Goal: Task Accomplishment & Management: Use online tool/utility

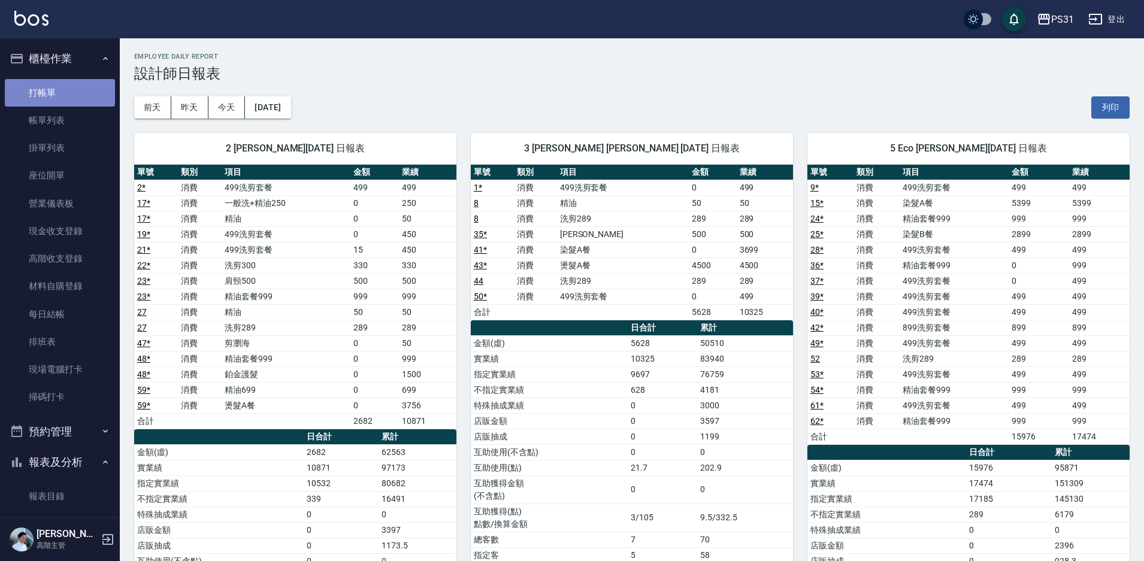
click at [86, 95] on link "打帳單" at bounding box center [60, 93] width 110 height 28
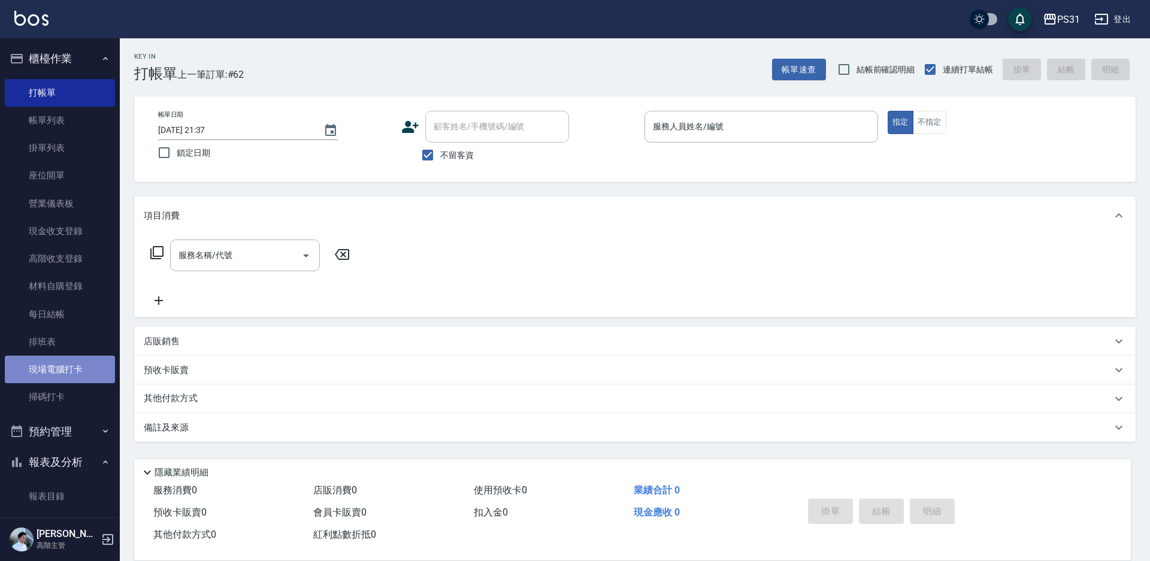
click at [83, 365] on link "現場電腦打卡" at bounding box center [60, 370] width 110 height 28
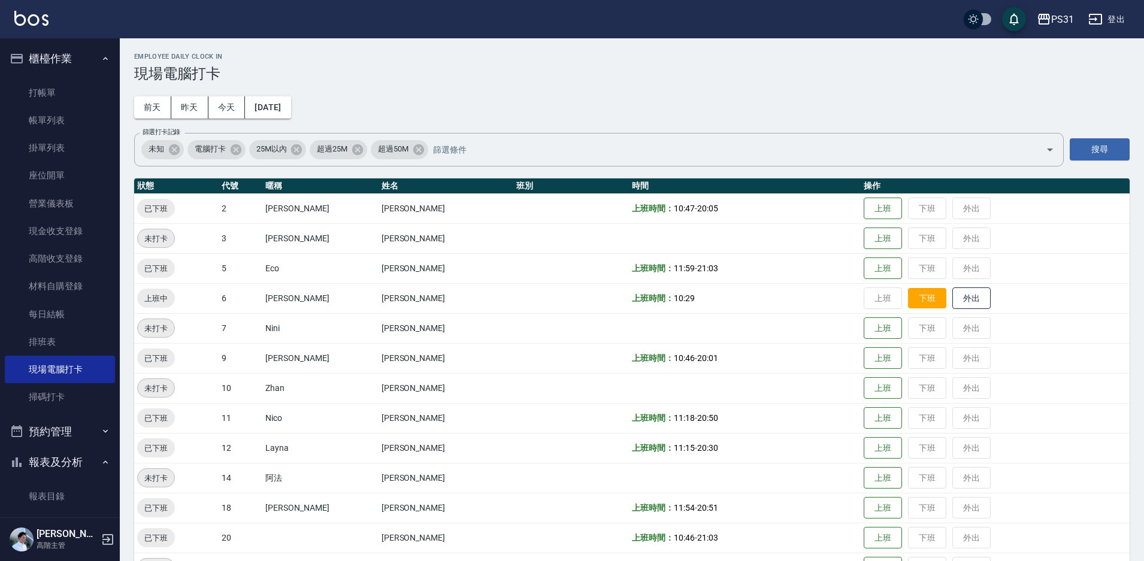
click at [908, 298] on button "下班" at bounding box center [927, 298] width 38 height 21
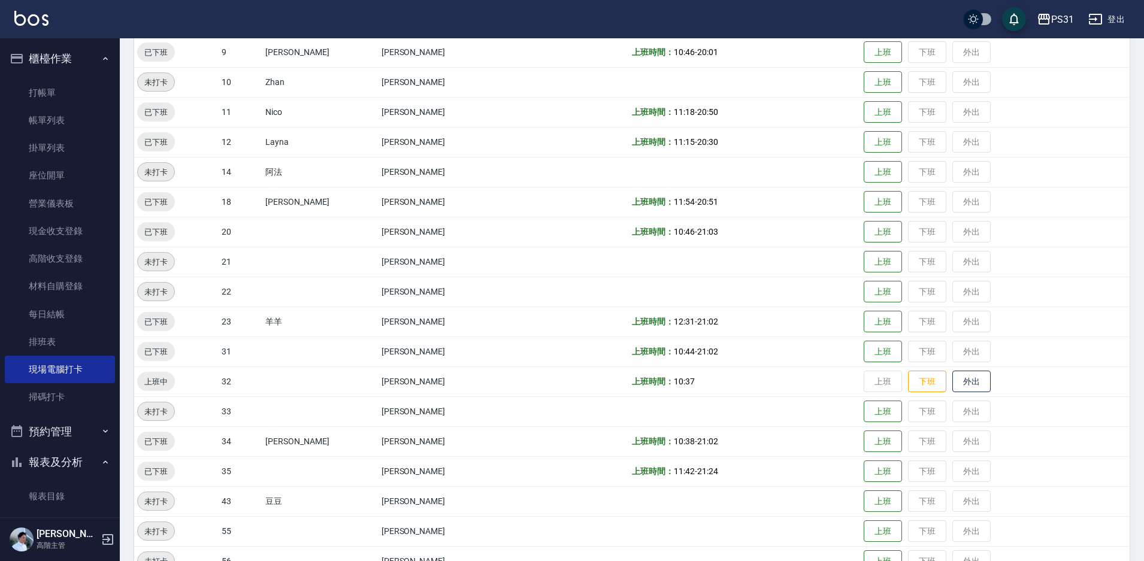
scroll to position [7, 0]
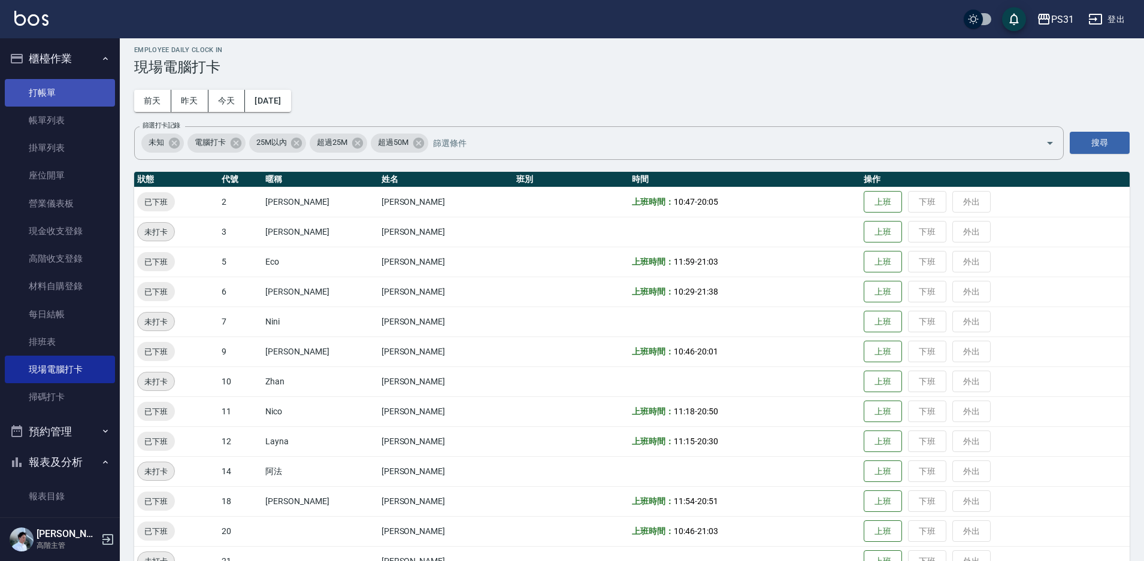
click at [61, 104] on link "打帳單" at bounding box center [60, 93] width 110 height 28
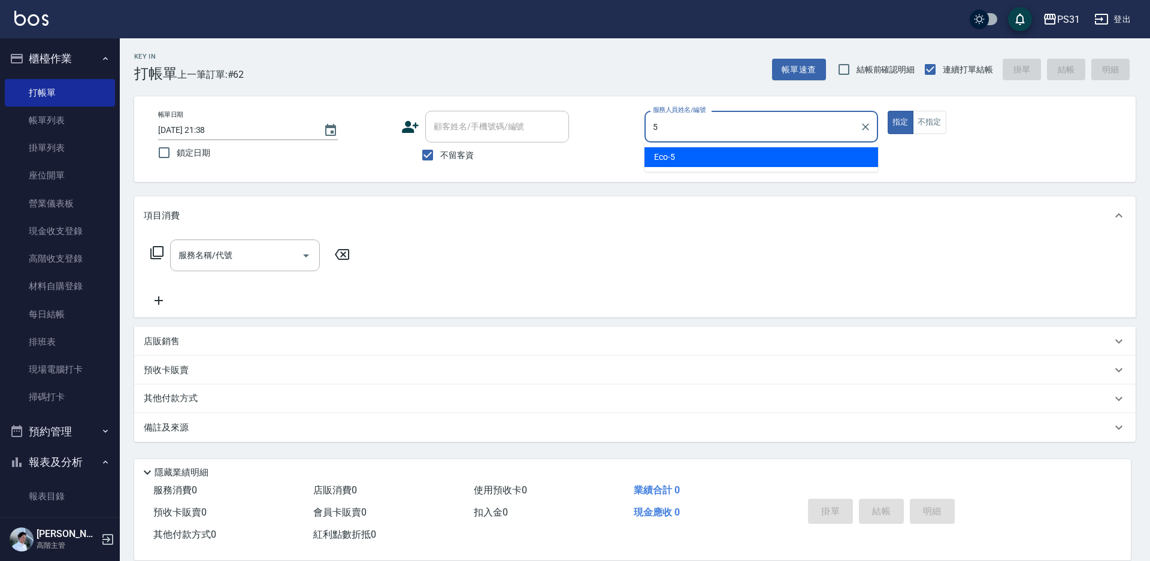
type input "Eco-5"
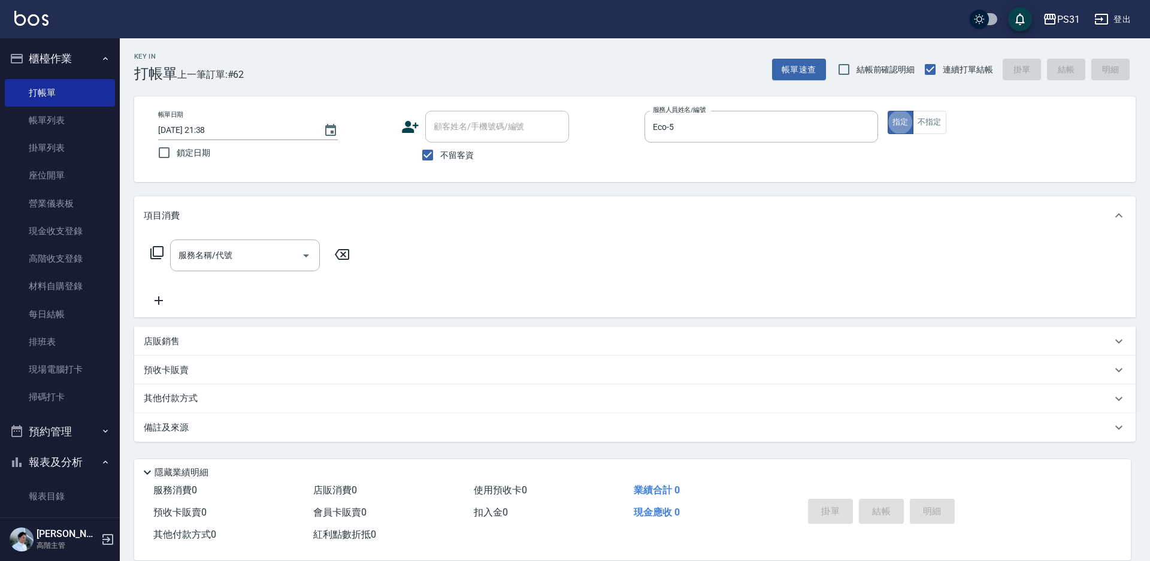
type button "true"
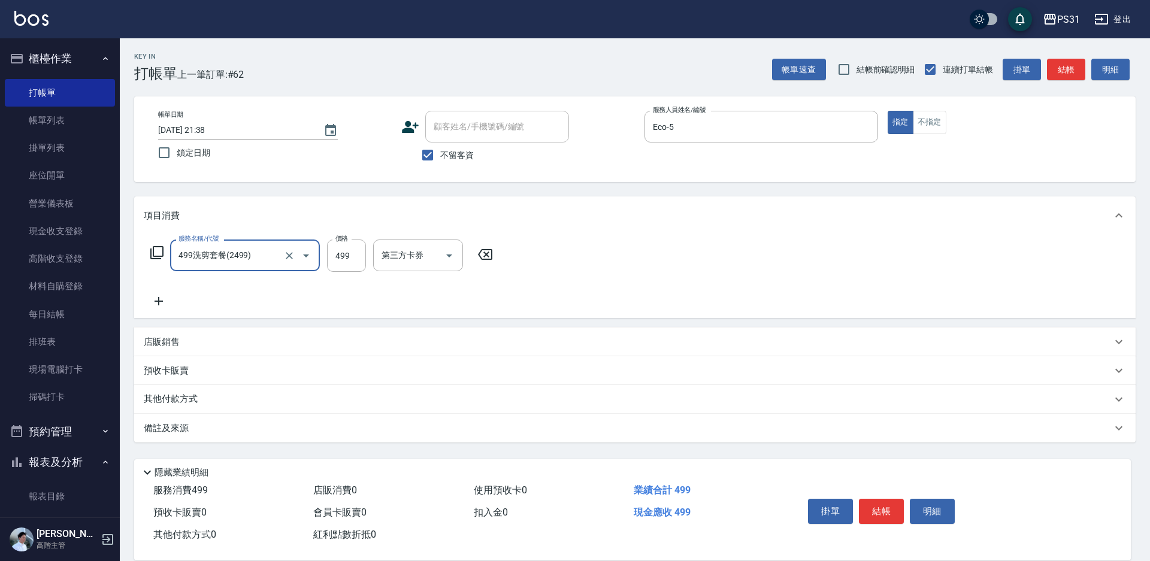
type input "499洗剪套餐(2499)"
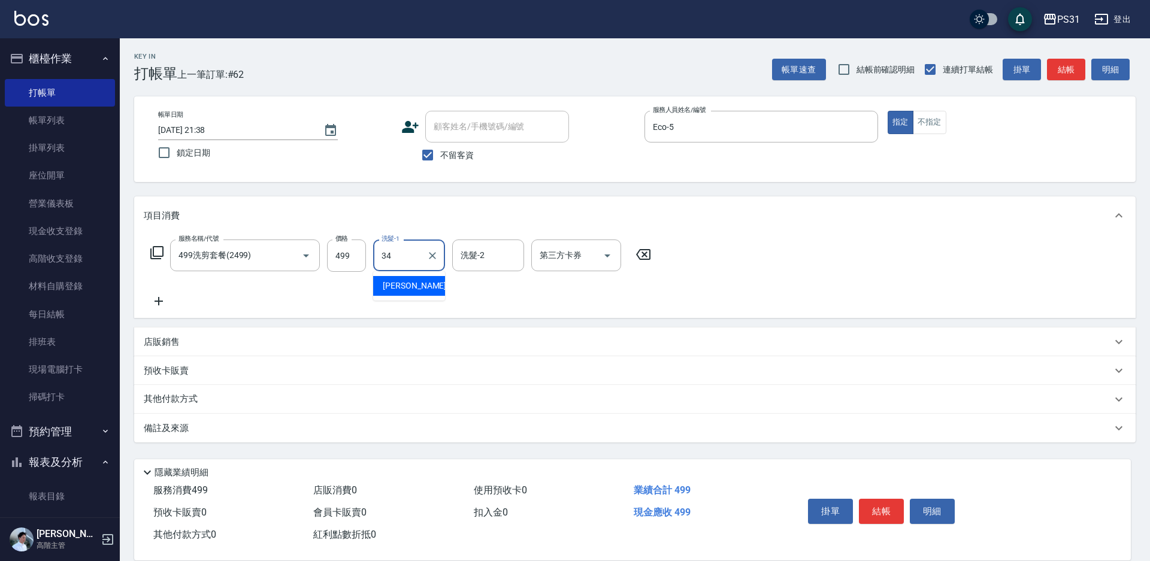
type input "[PERSON_NAME]-34"
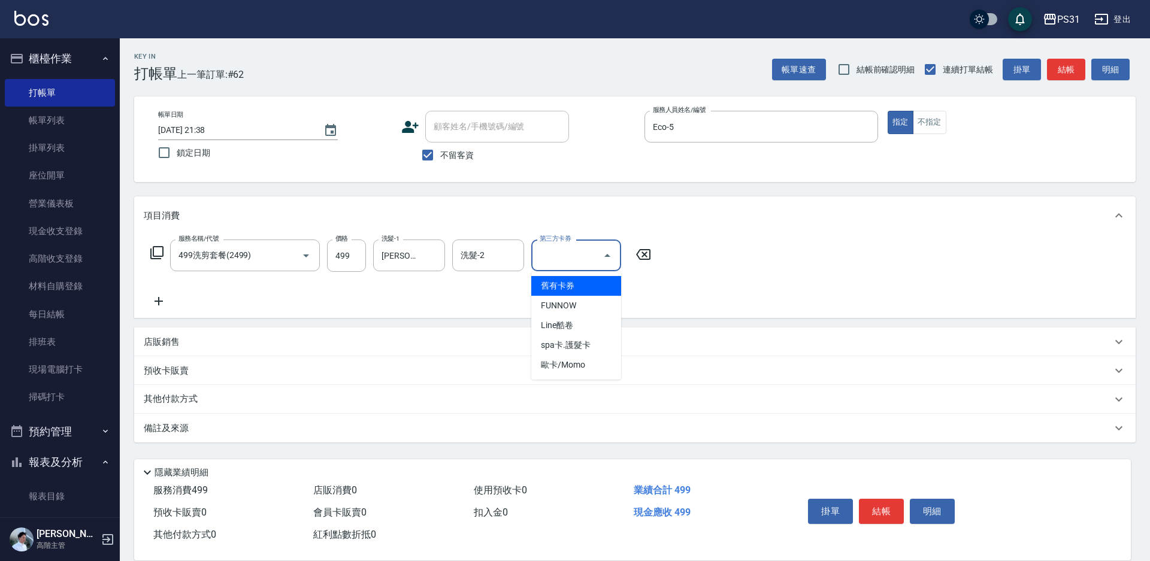
type input "舊有卡券"
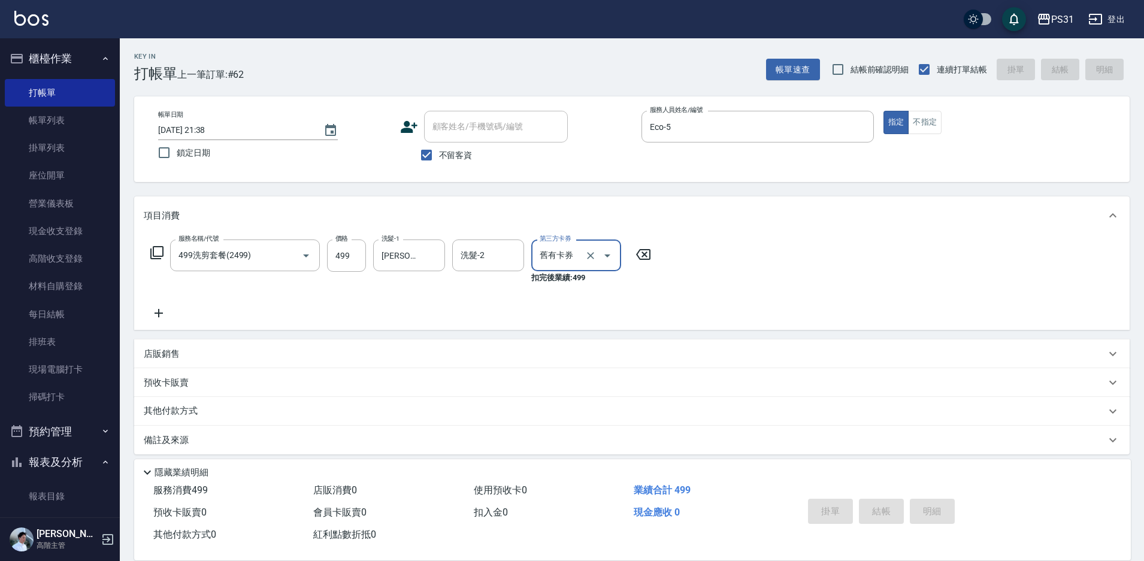
type input "[DATE] 21:39"
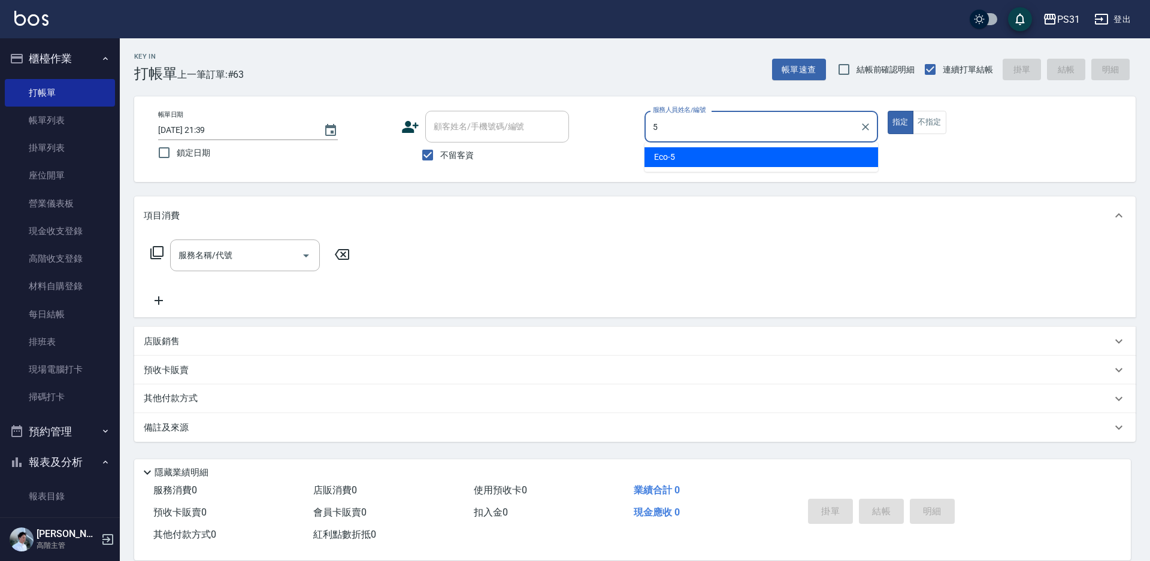
type input "Eco-5"
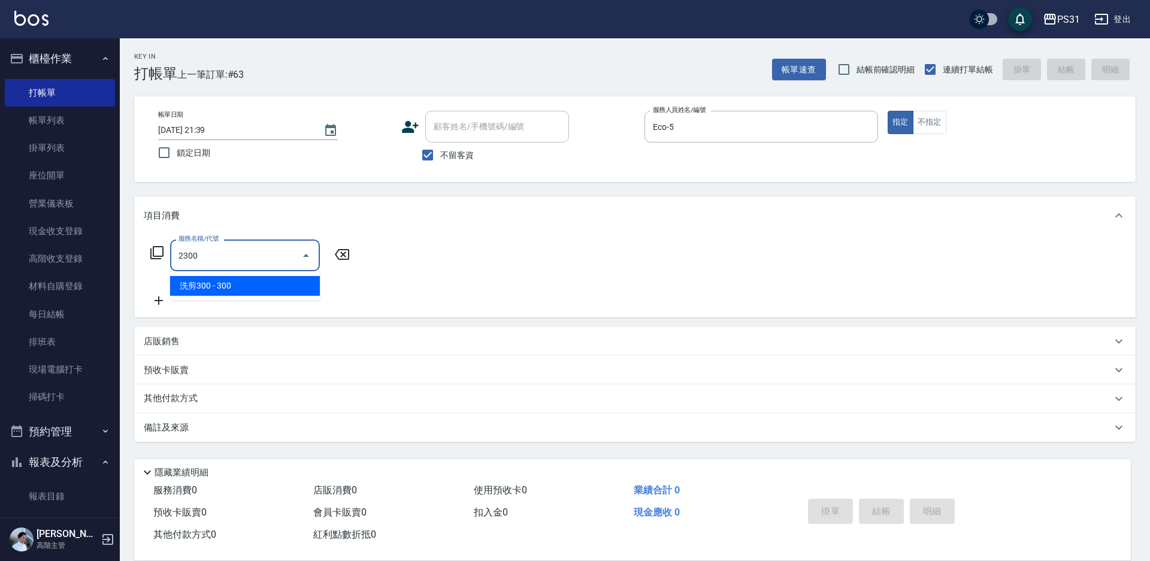
type input "洗剪300(2300)"
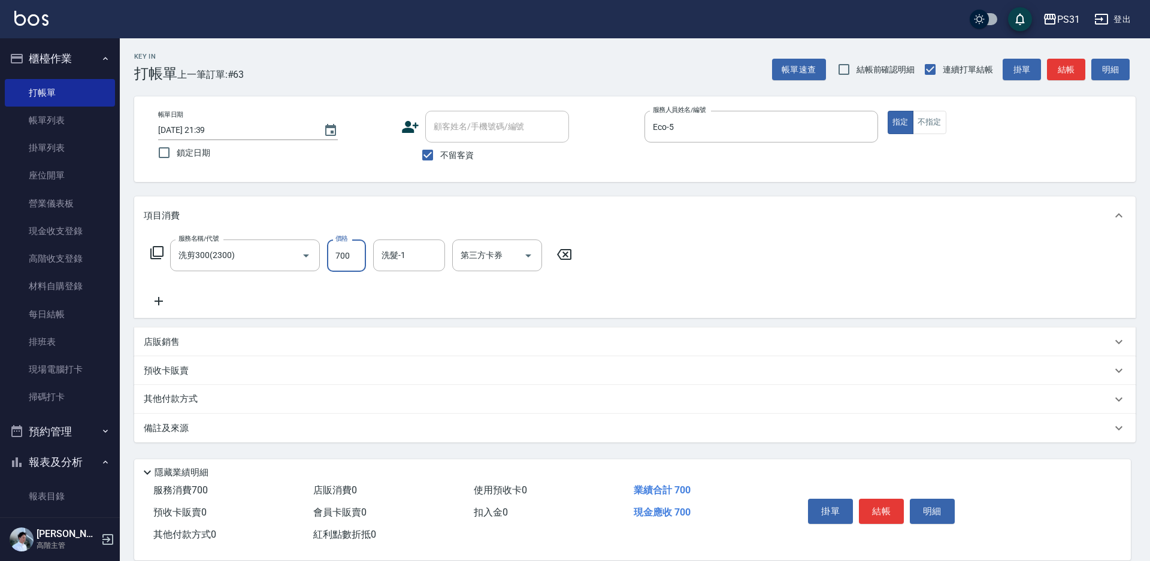
type input "700"
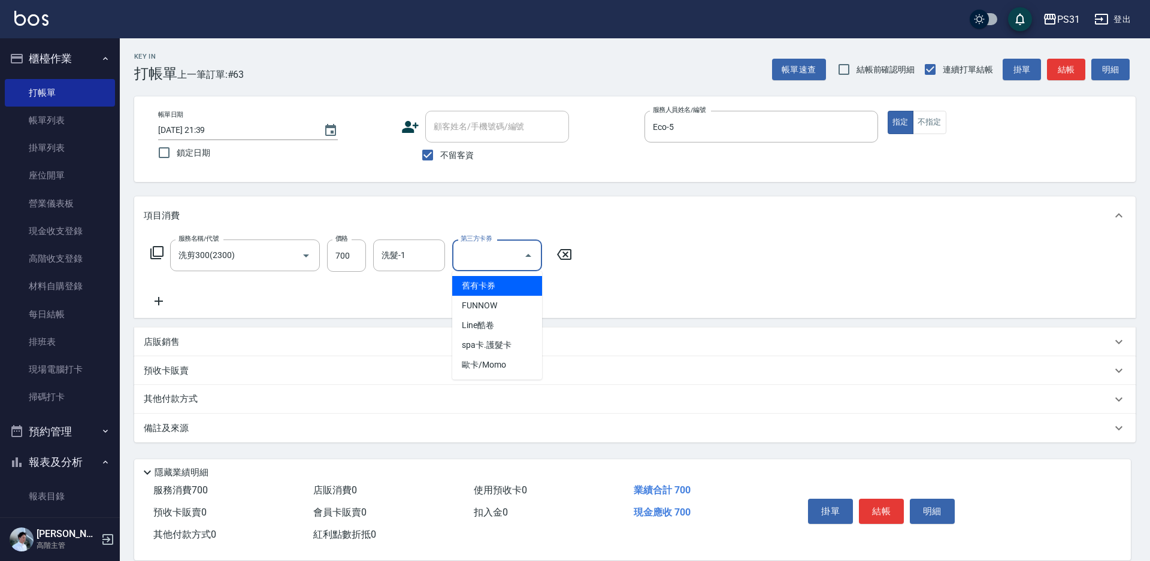
type input "舊有卡券"
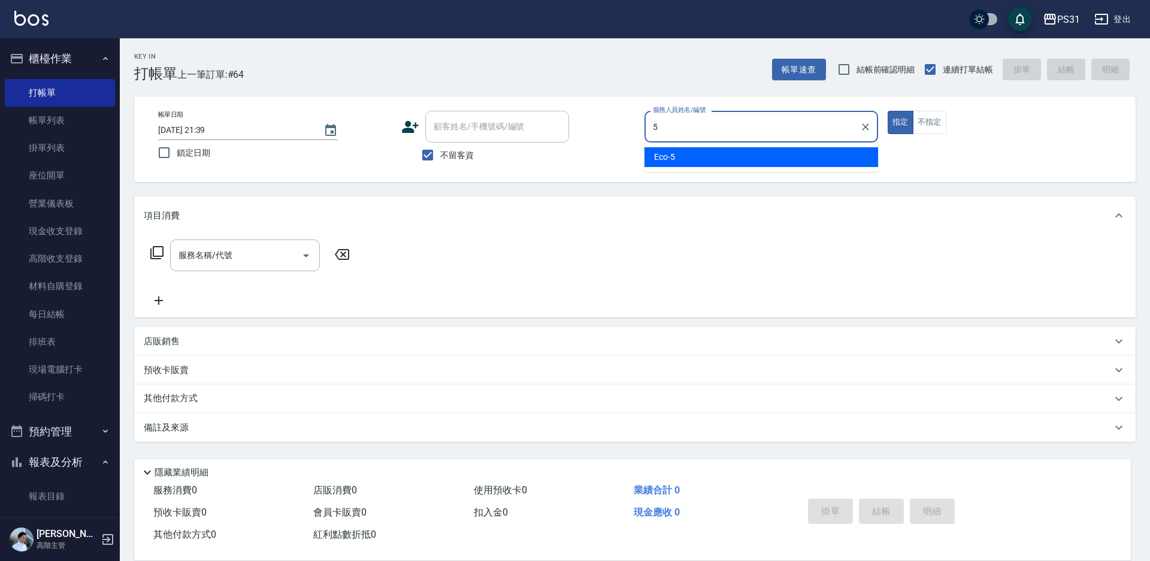
type input "Eco-5"
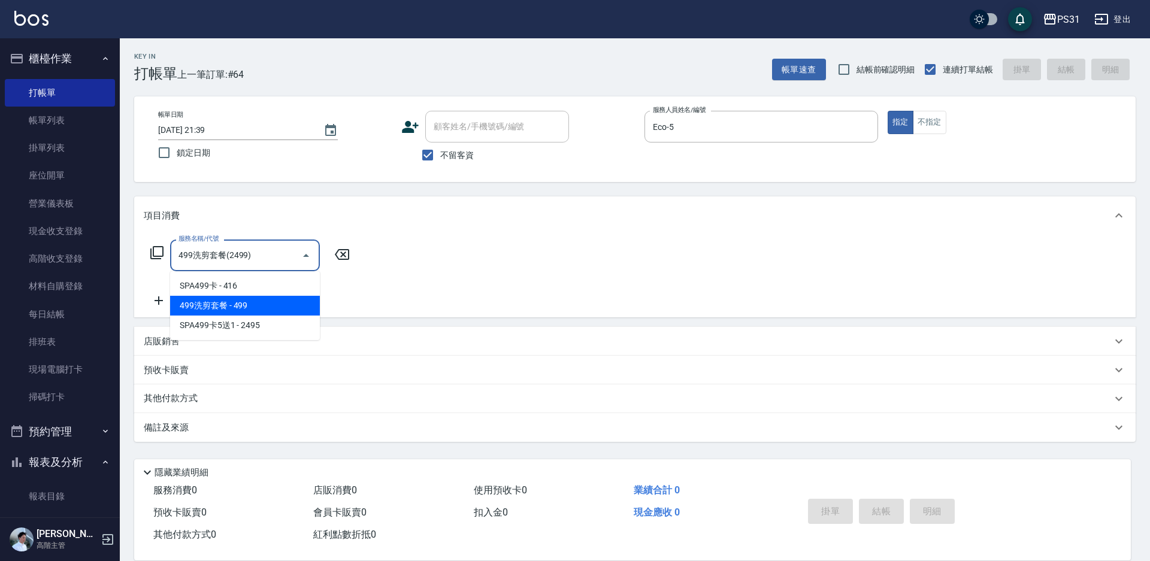
type input "499洗剪套餐(2499)"
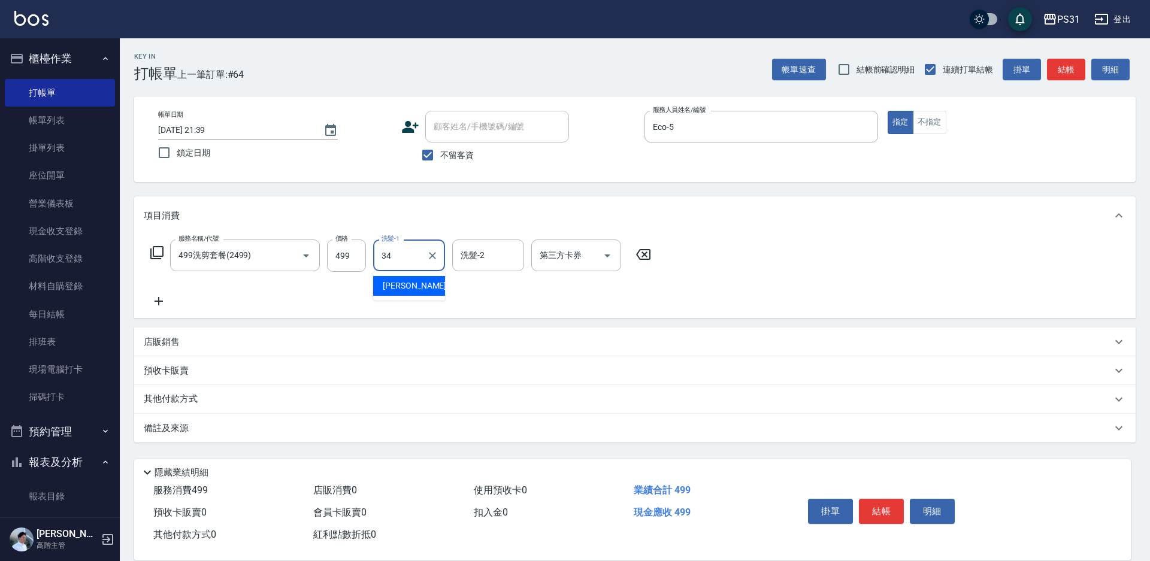
type input "[PERSON_NAME]-34"
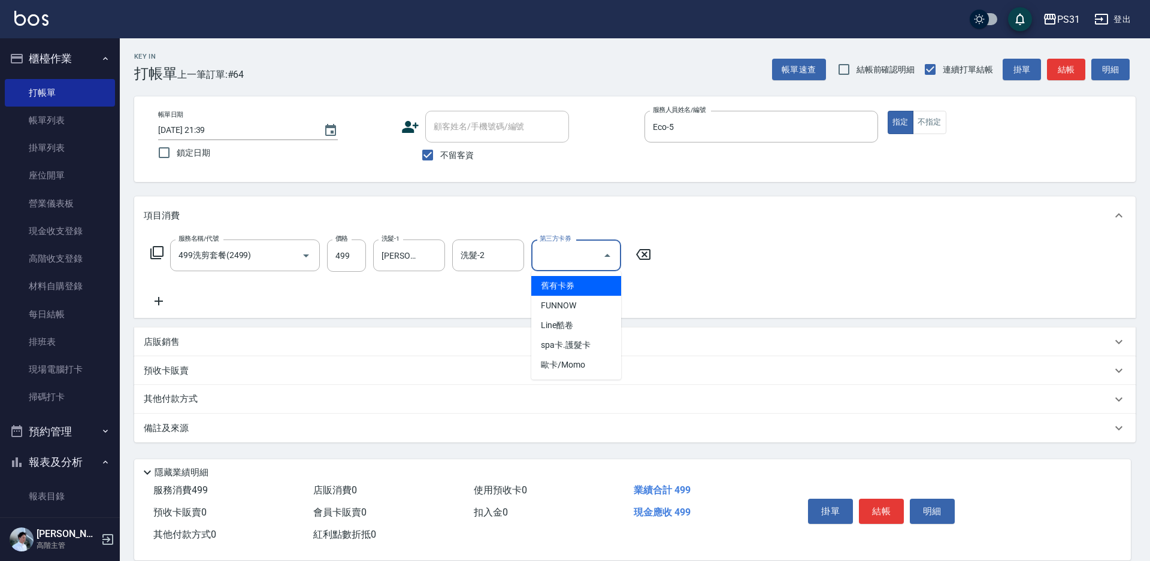
type input "舊有卡券"
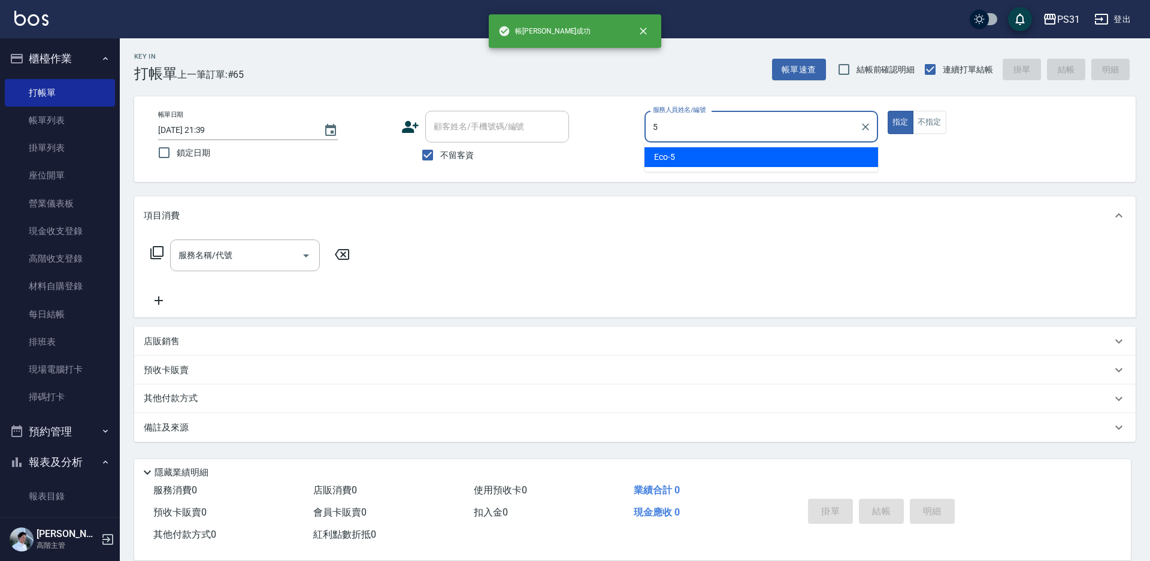
type input "Eco-5"
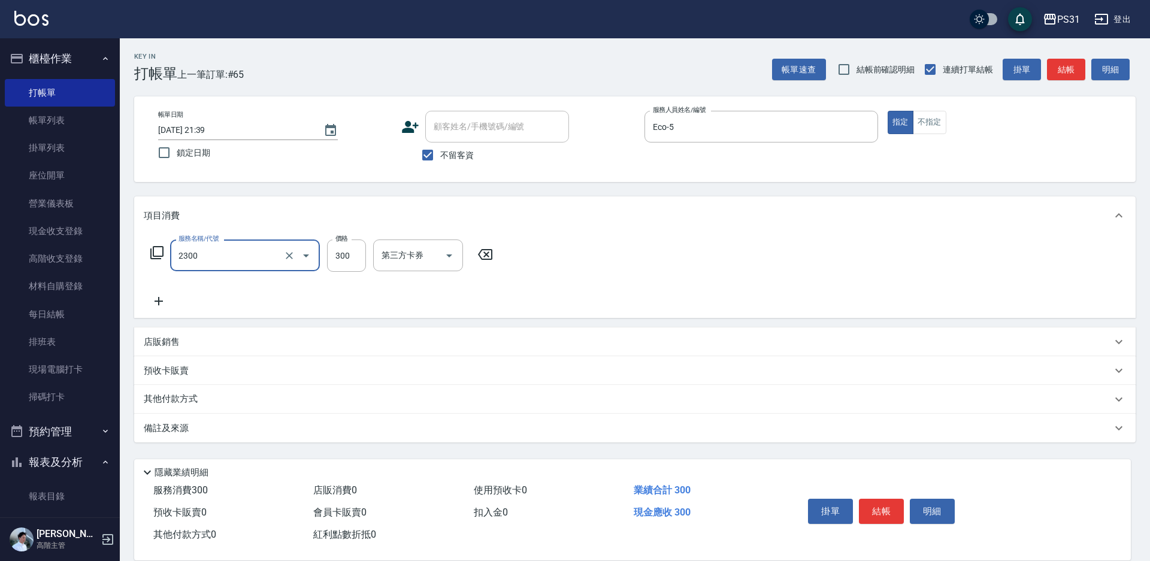
type input "洗剪300(2300)"
type input "700"
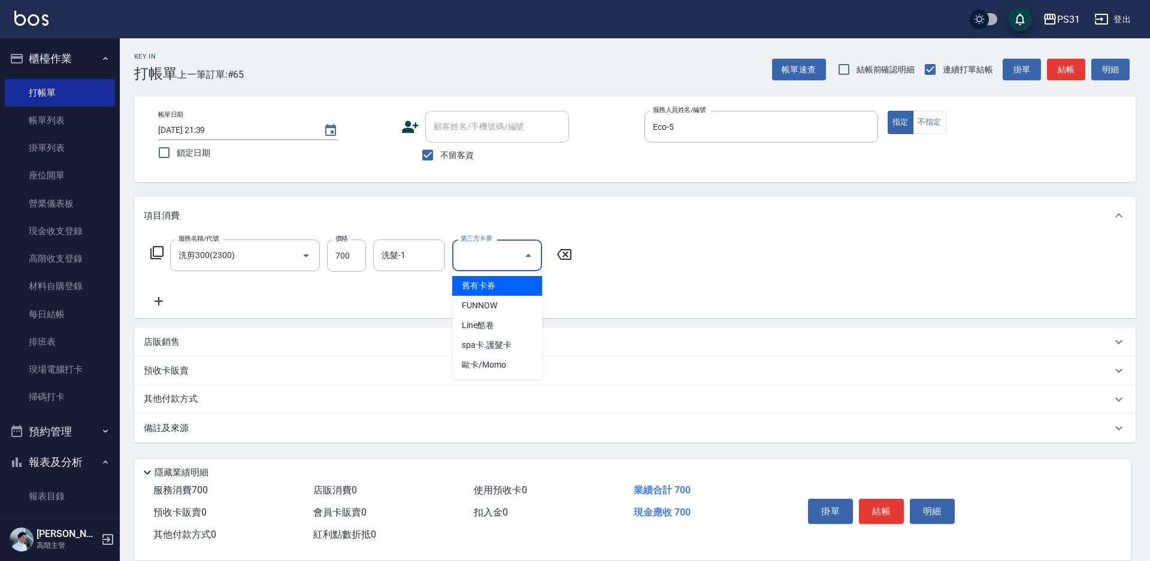
type input "舊有卡券"
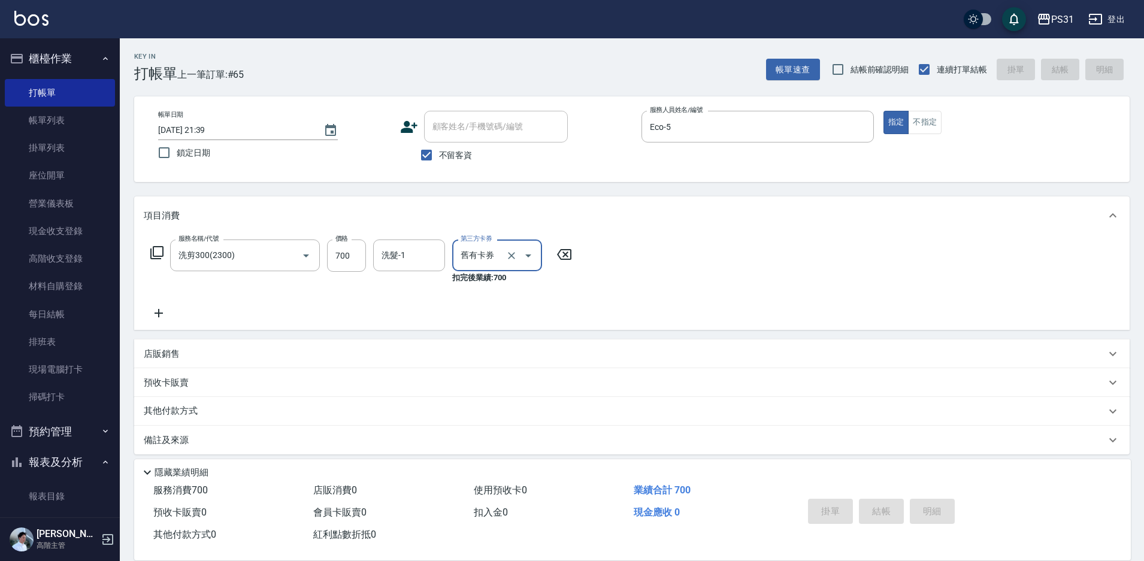
type input "[DATE] 21:40"
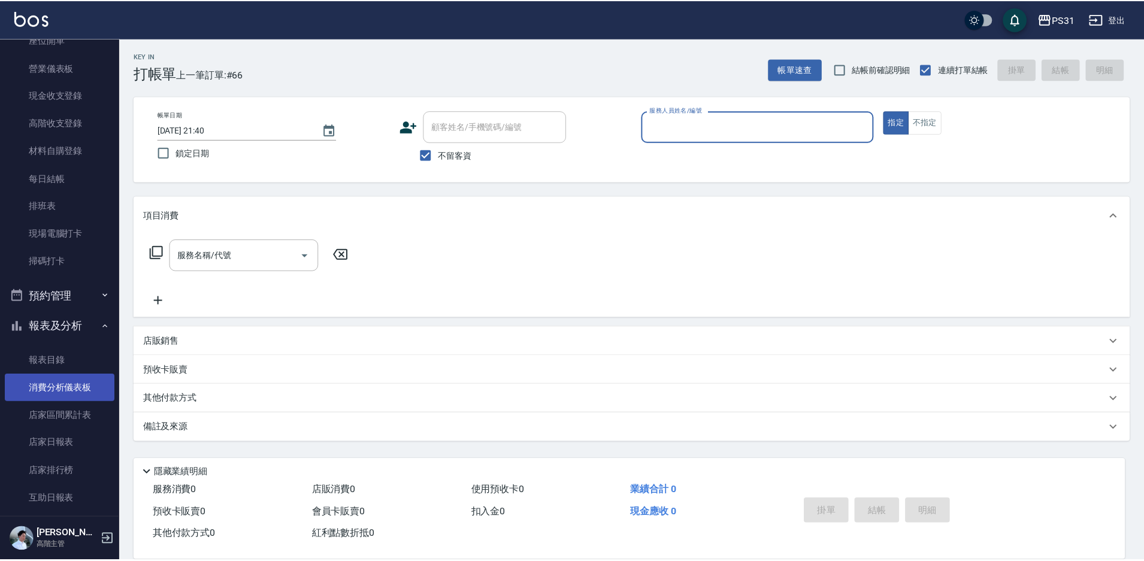
scroll to position [180, 0]
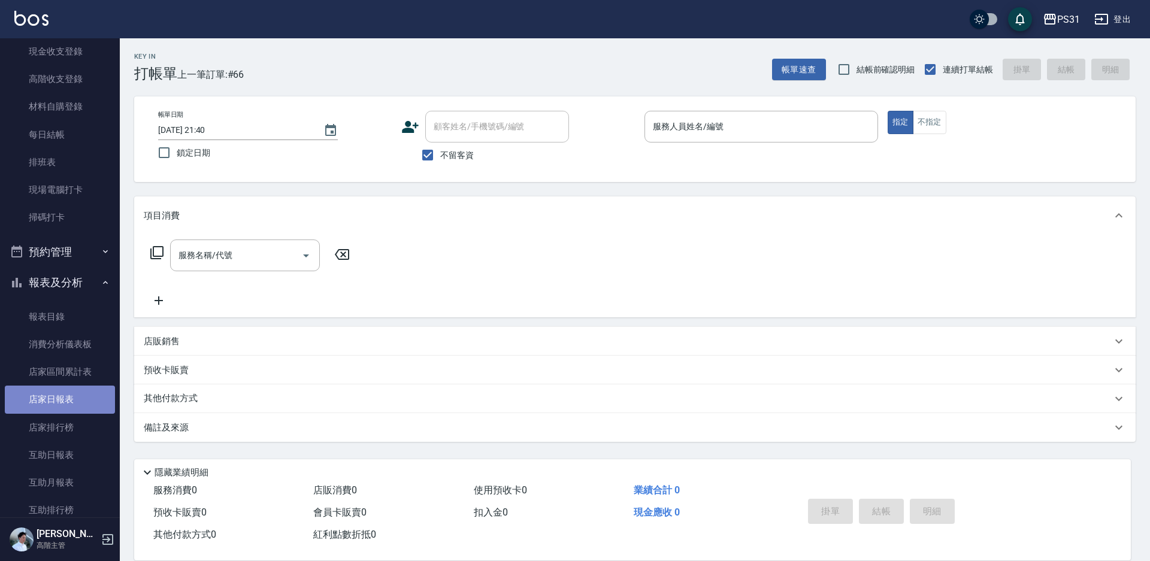
click at [67, 402] on link "店家日報表" at bounding box center [60, 400] width 110 height 28
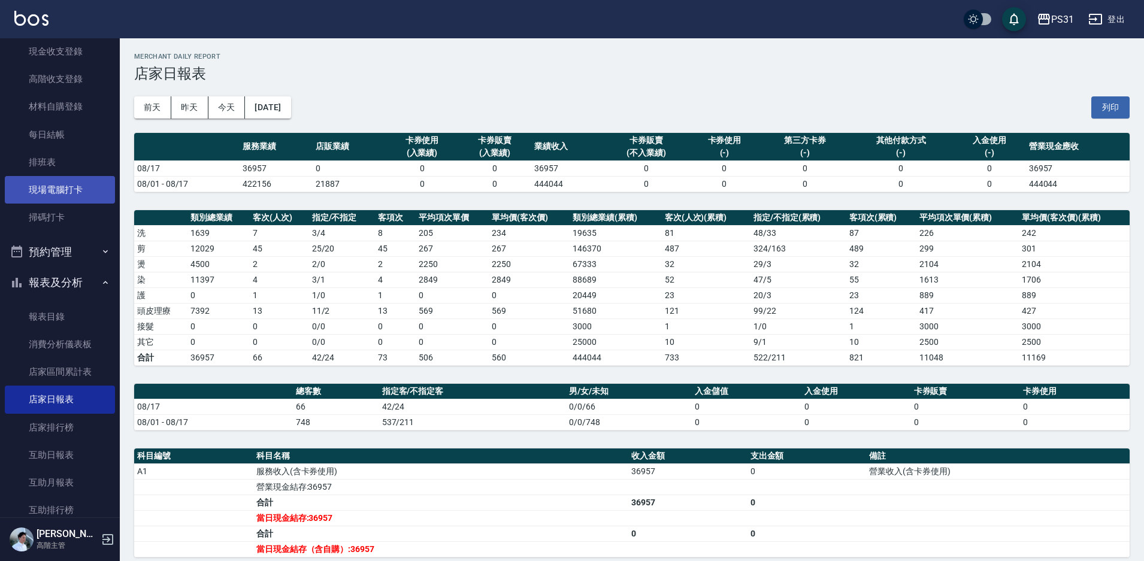
click at [71, 183] on link "現場電腦打卡" at bounding box center [60, 190] width 110 height 28
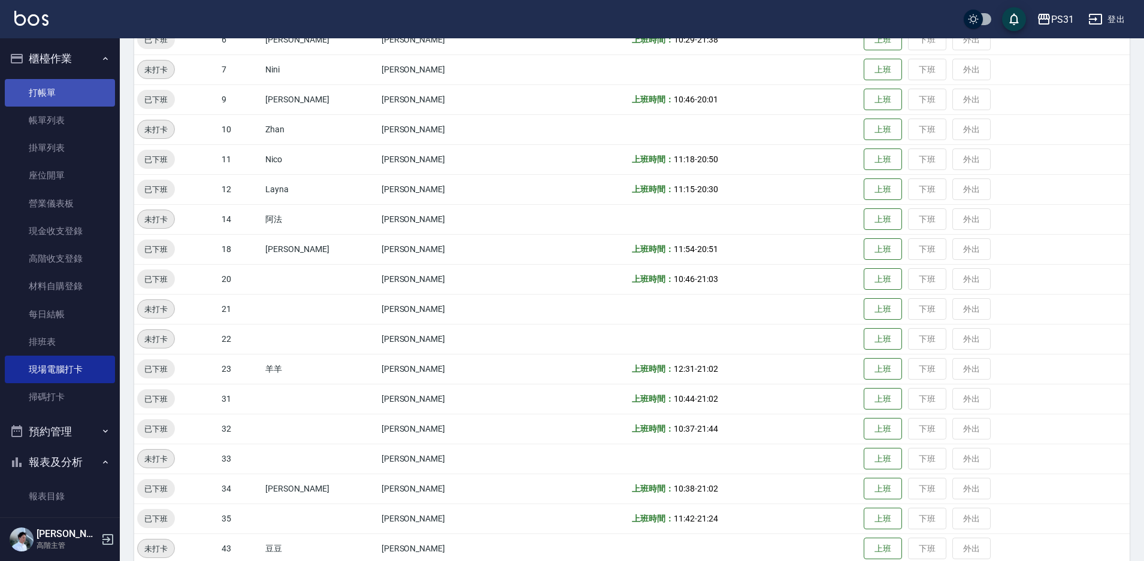
scroll to position [246, 0]
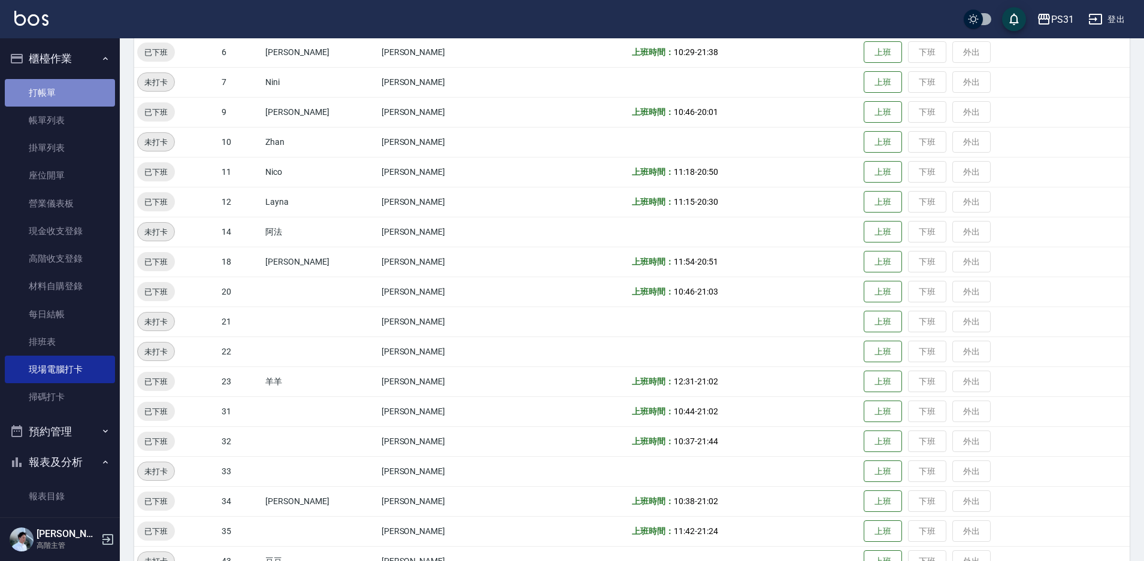
click at [64, 96] on link "打帳單" at bounding box center [60, 93] width 110 height 28
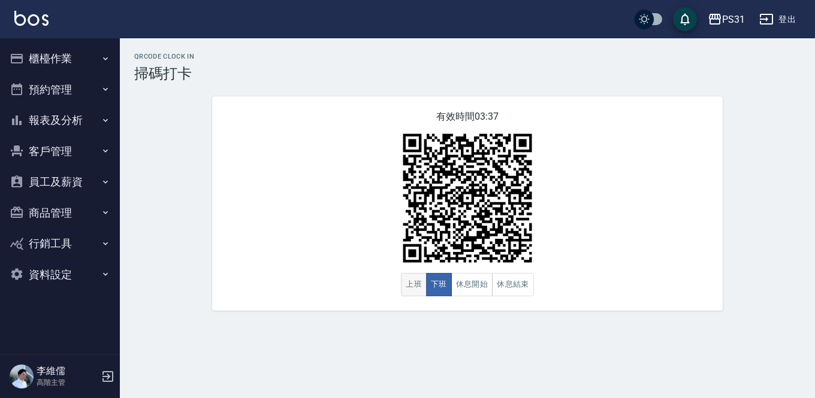
click at [403, 288] on button "上班" at bounding box center [414, 284] width 26 height 23
